Goal: Check status

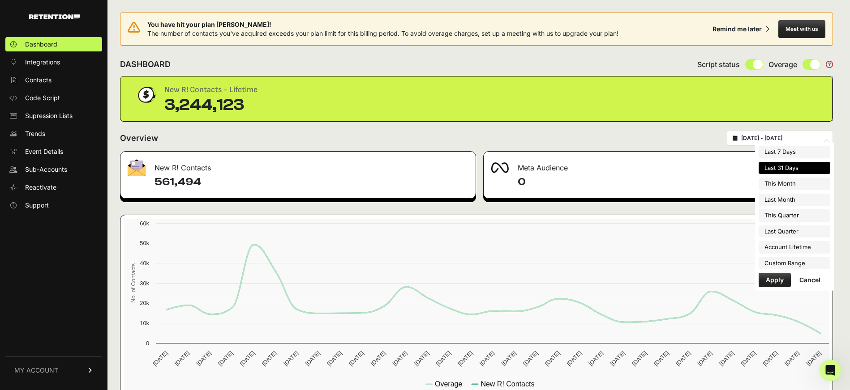
click at [770, 137] on input "[DATE] - [DATE]" at bounding box center [784, 138] width 86 height 7
click at [784, 260] on li "Custom Range" at bounding box center [794, 263] width 72 height 13
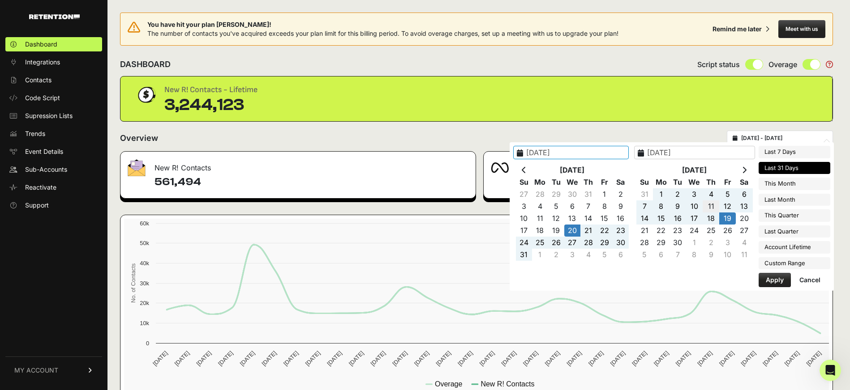
type input "[DATE]"
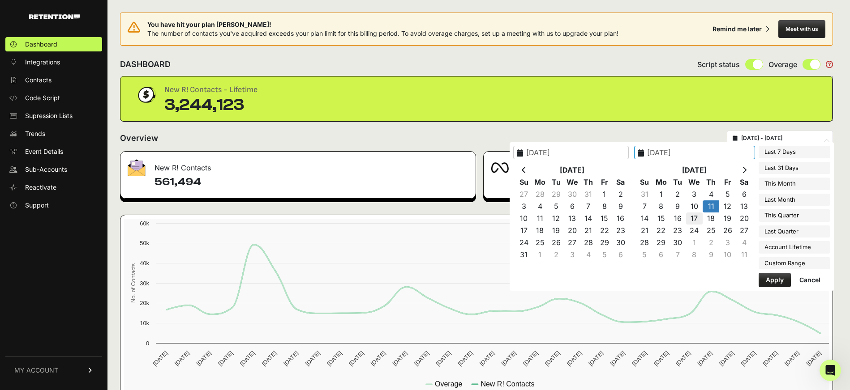
type input "[DATE]"
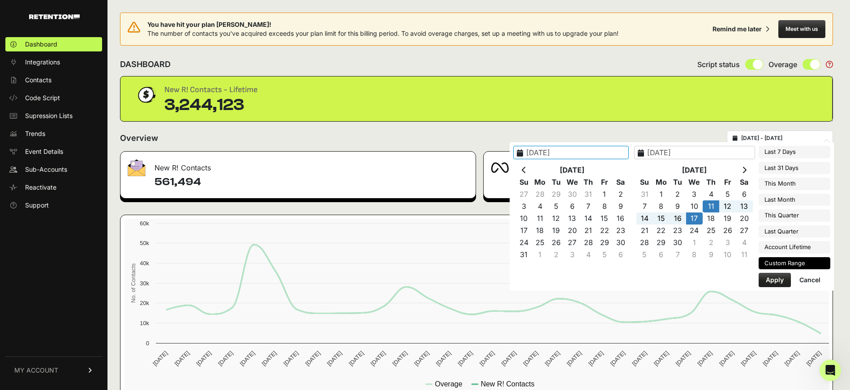
type input "[DATE]"
click at [781, 280] on button "Apply" at bounding box center [774, 280] width 32 height 14
type input "[DATE] - [DATE]"
